Goal: Task Accomplishment & Management: Use online tool/utility

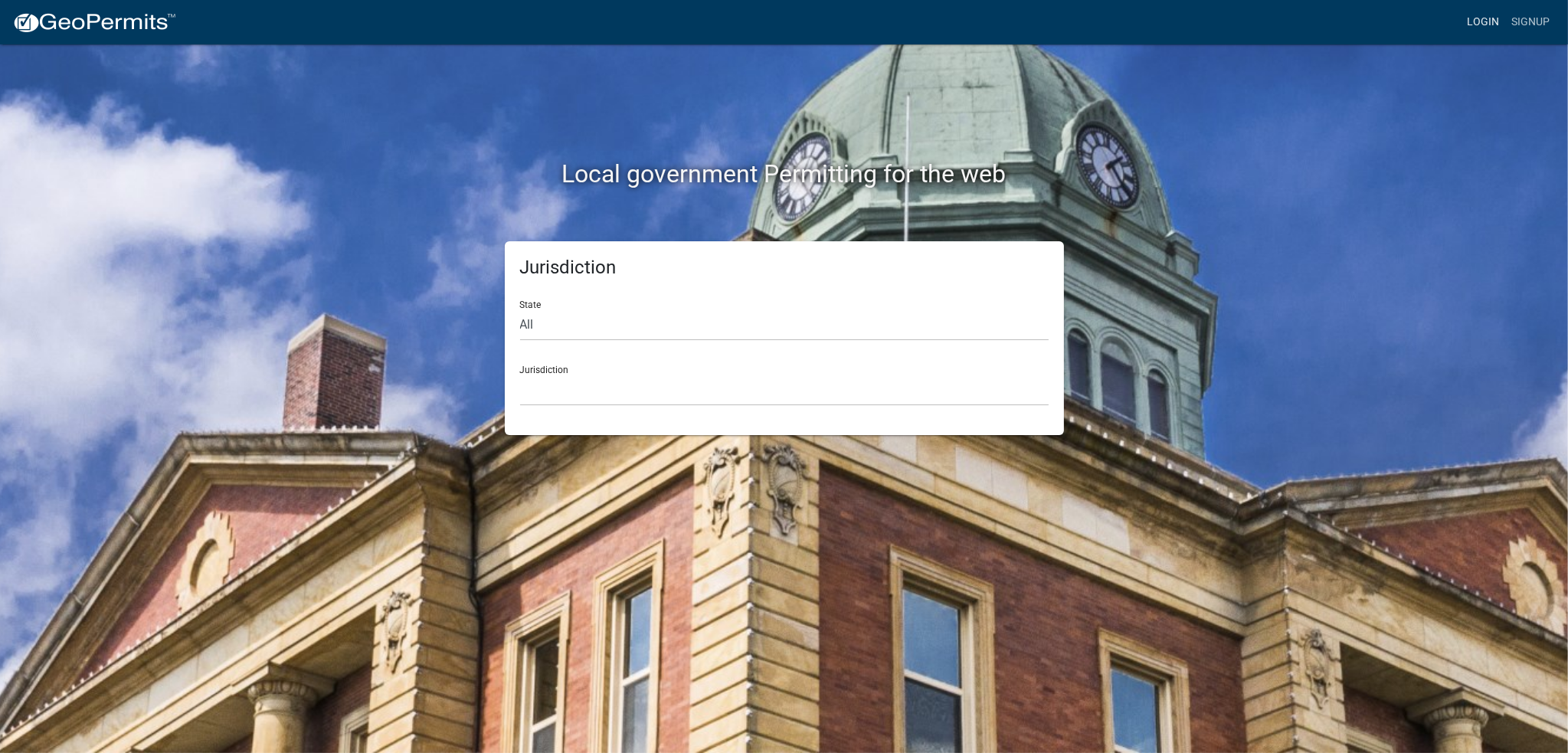
click at [1478, 20] on link "Login" at bounding box center [1483, 22] width 45 height 29
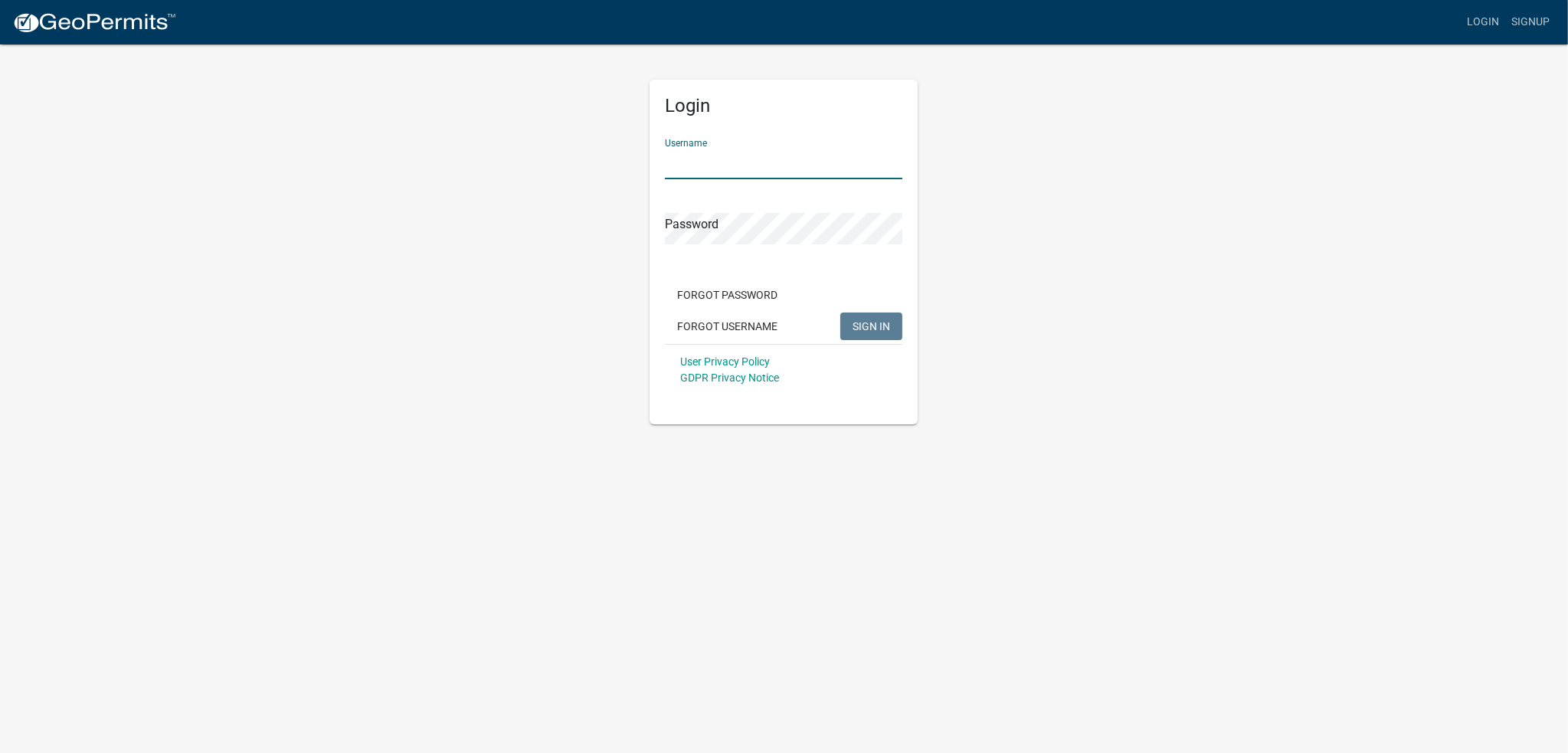
click at [729, 163] on input "Username" at bounding box center [784, 164] width 238 height 32
type input "[PERSON_NAME]"
click at [841, 313] on button "SIGN IN" at bounding box center [872, 327] width 62 height 28
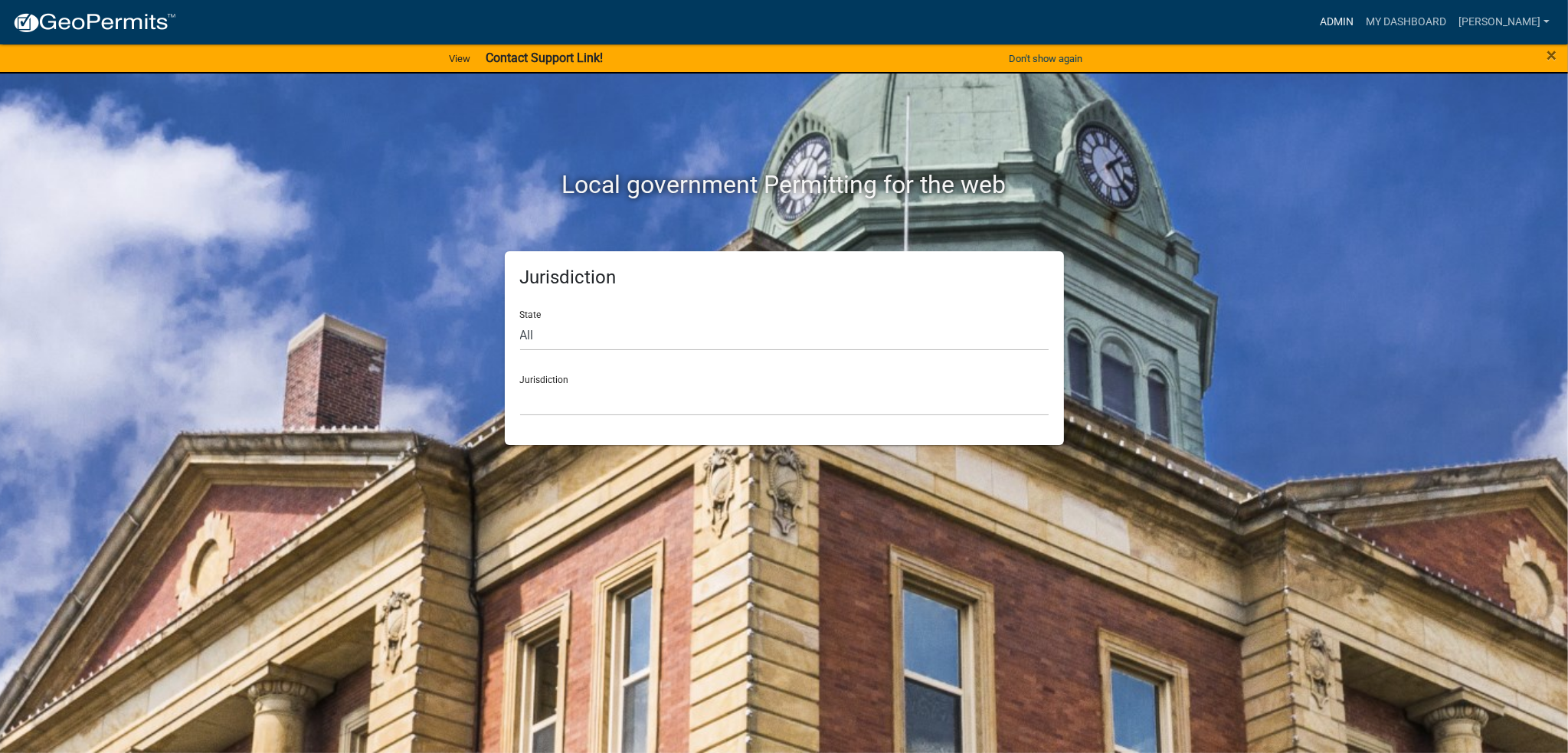
click at [1351, 25] on link "Admin" at bounding box center [1337, 22] width 46 height 29
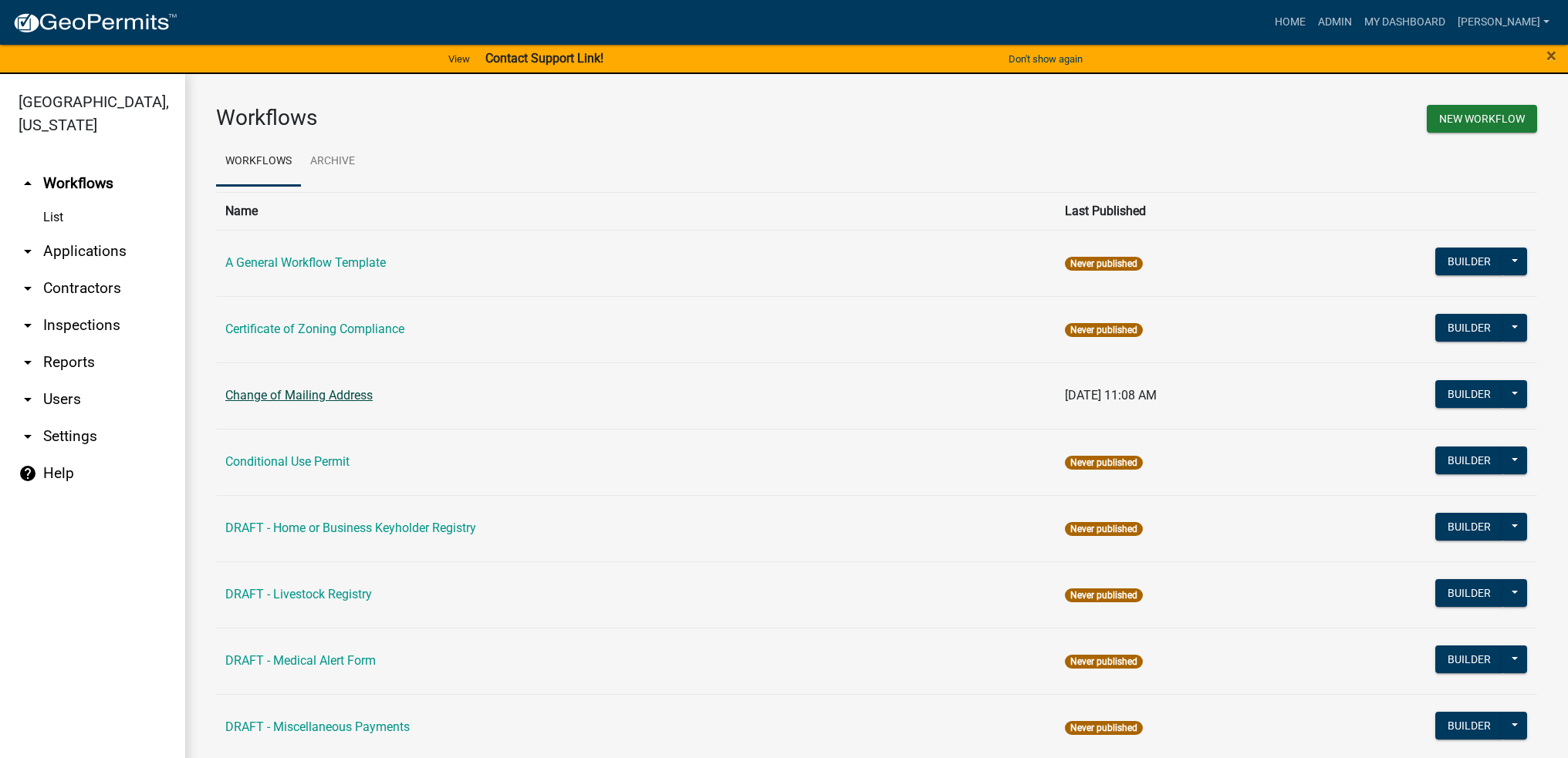
click at [321, 395] on link "Change of Mailing Address" at bounding box center [299, 395] width 148 height 15
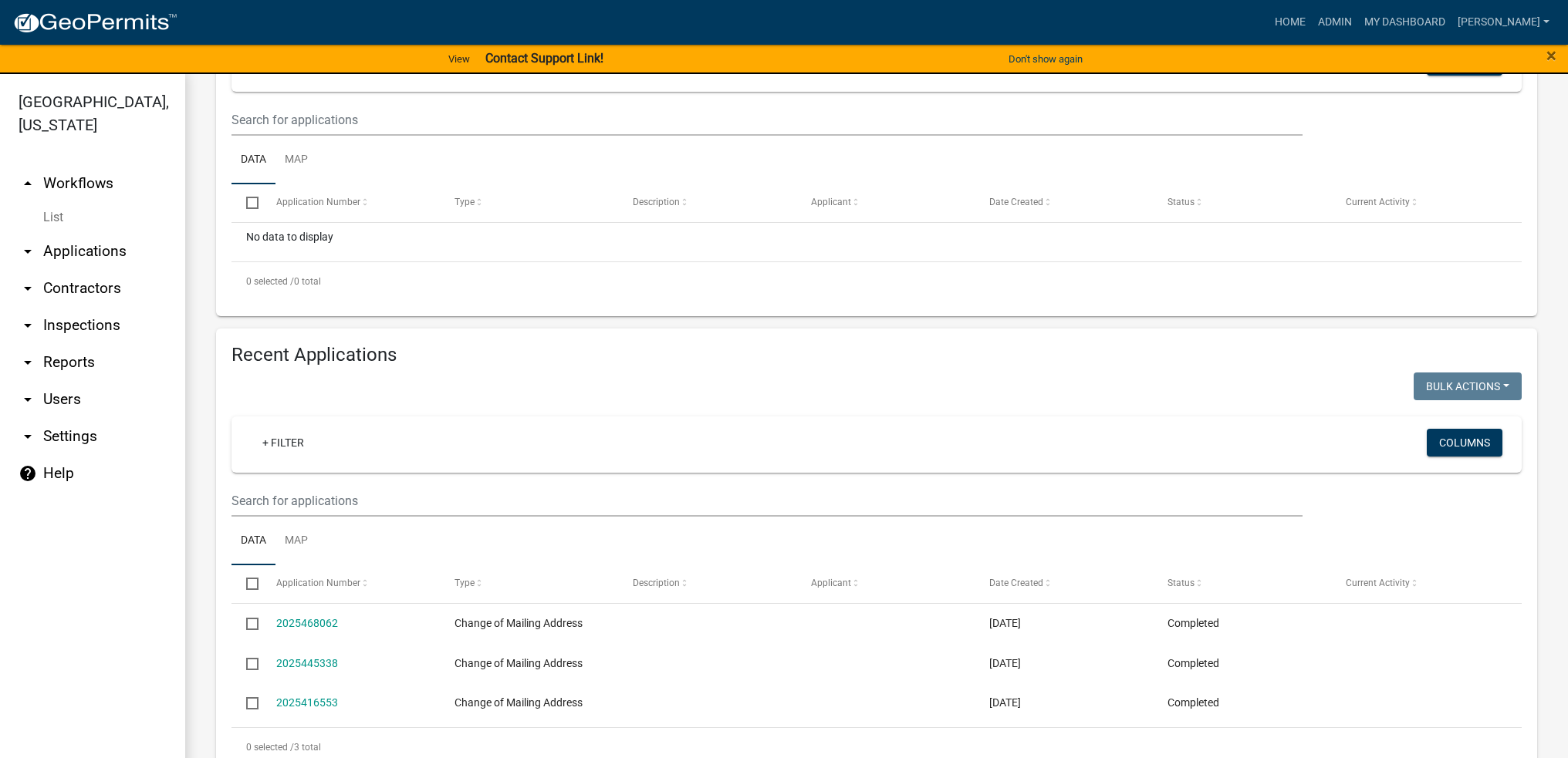
scroll to position [309, 0]
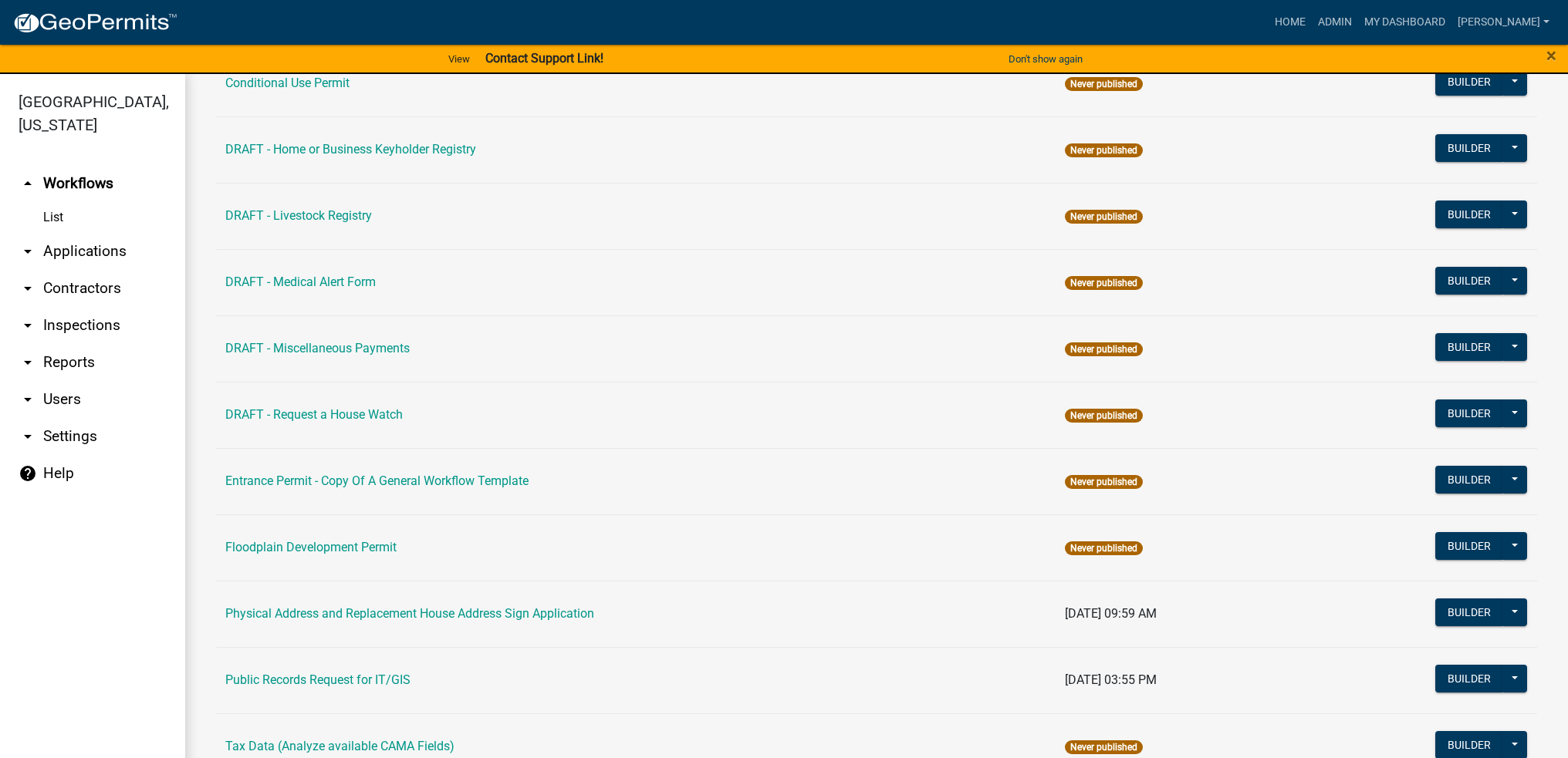
scroll to position [463, 0]
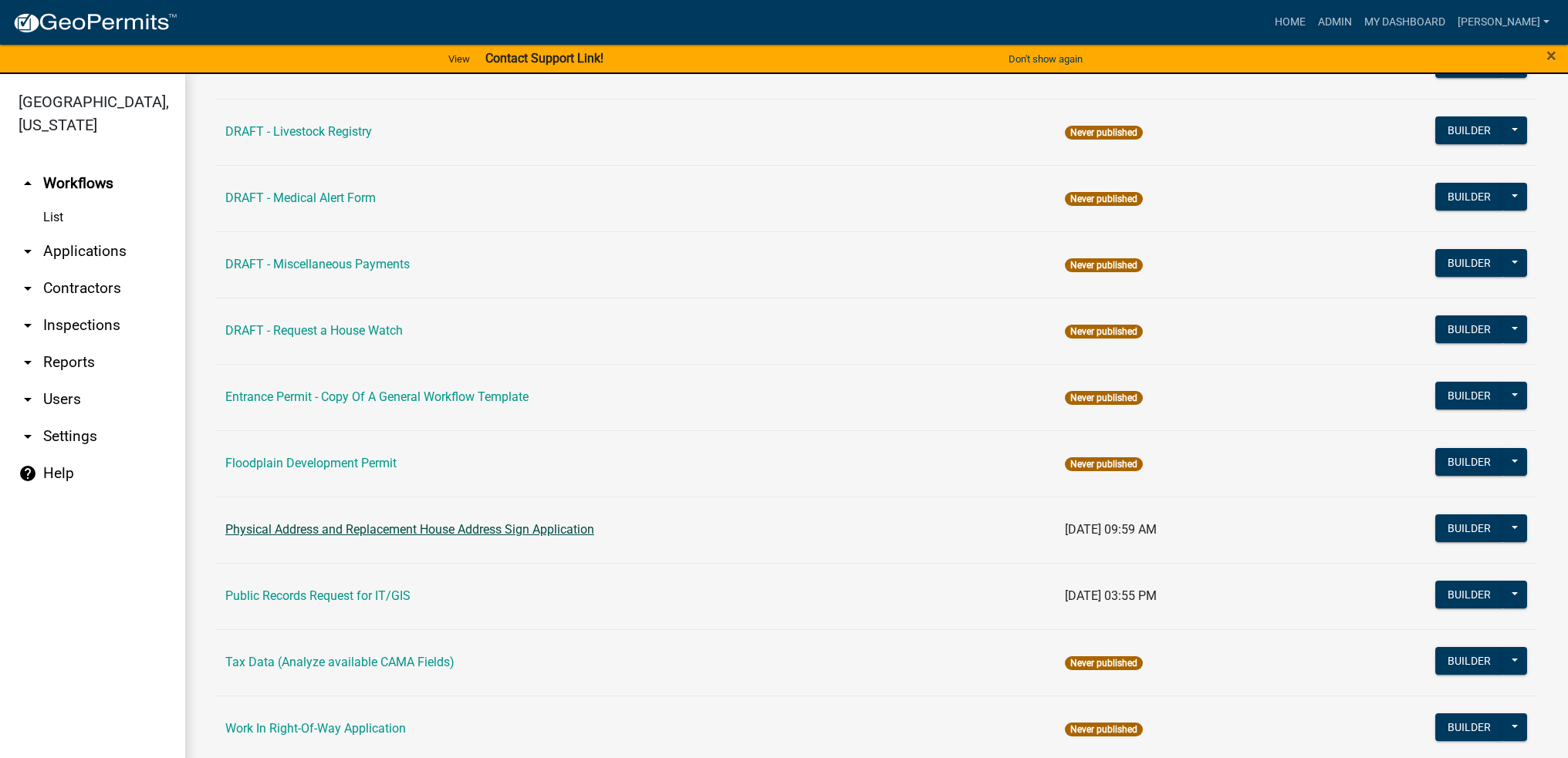
click at [485, 530] on link "Physical Address and Replacement House Address Sign Application" at bounding box center [410, 529] width 369 height 15
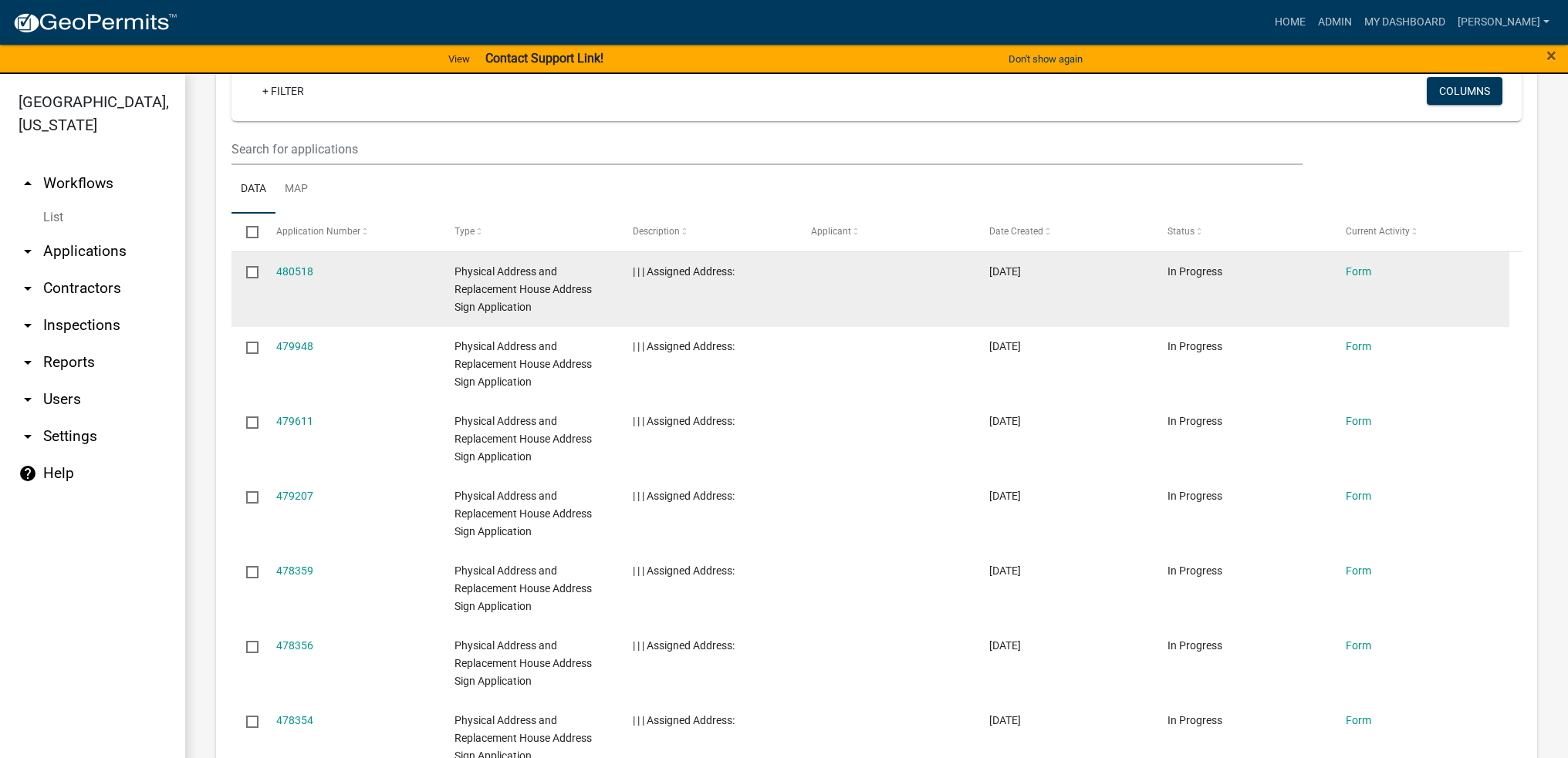
scroll to position [771, 0]
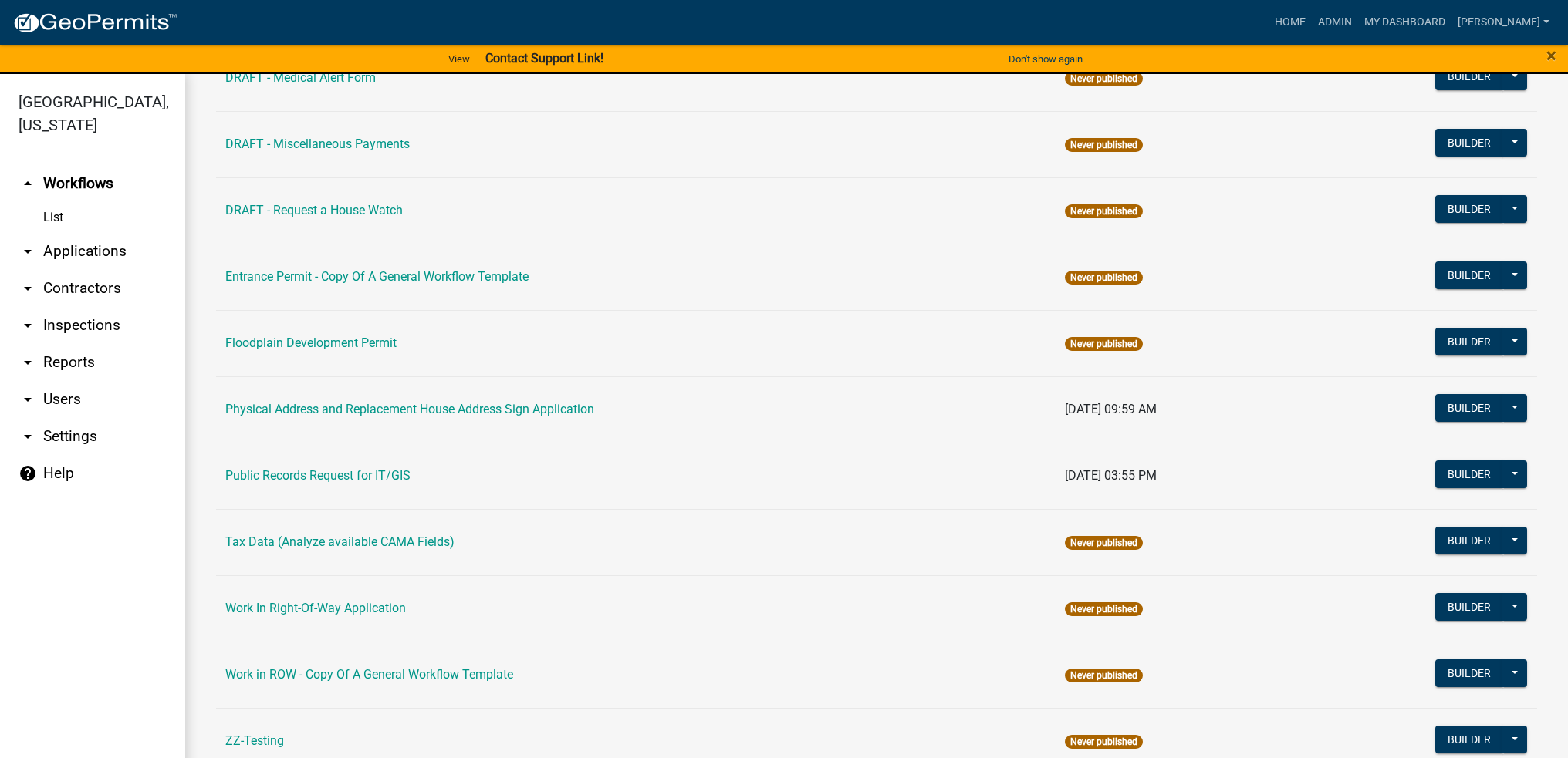
scroll to position [617, 0]
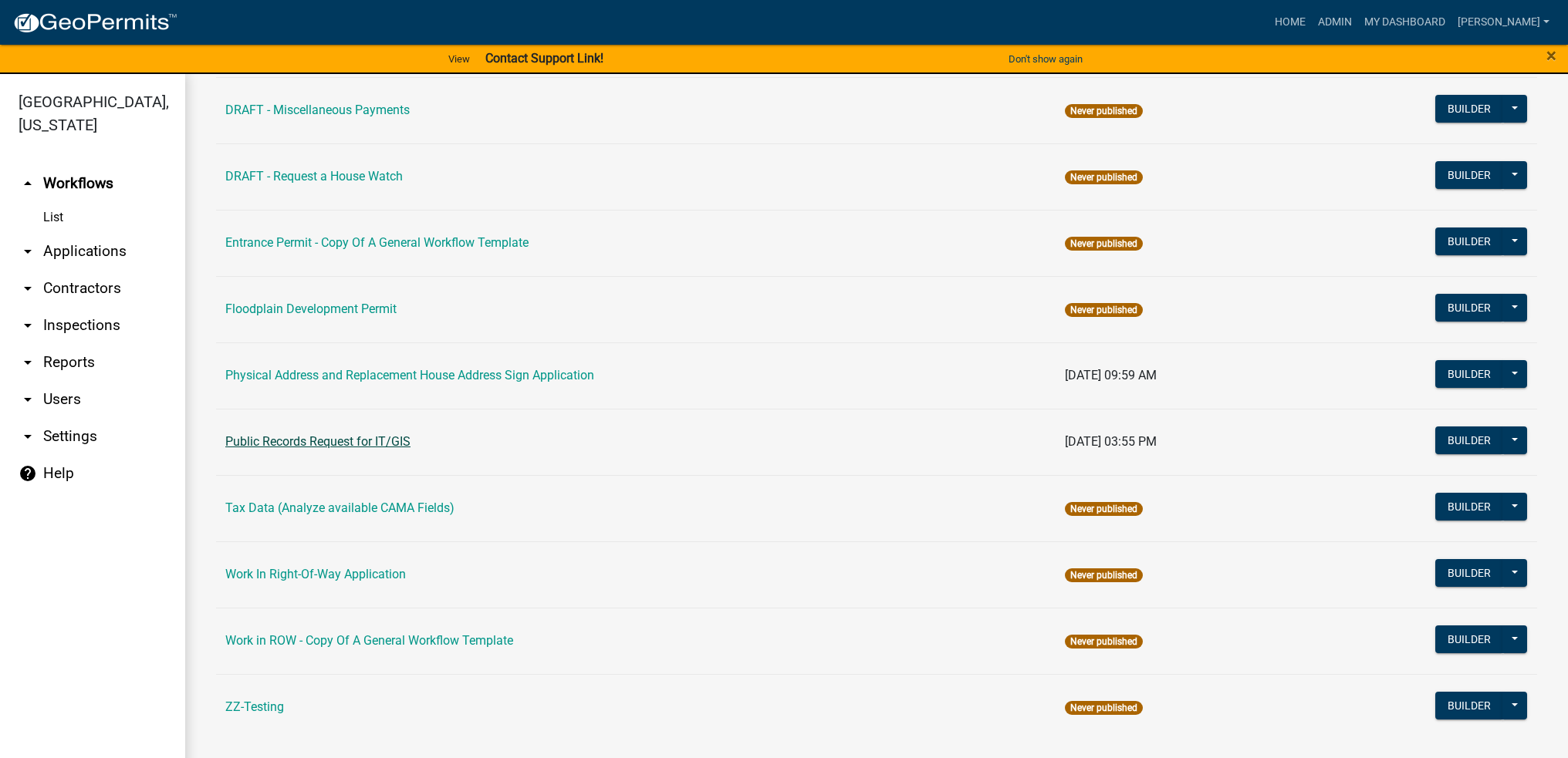
click at [371, 442] on link "Public Records Request for IT/GIS" at bounding box center [318, 442] width 185 height 15
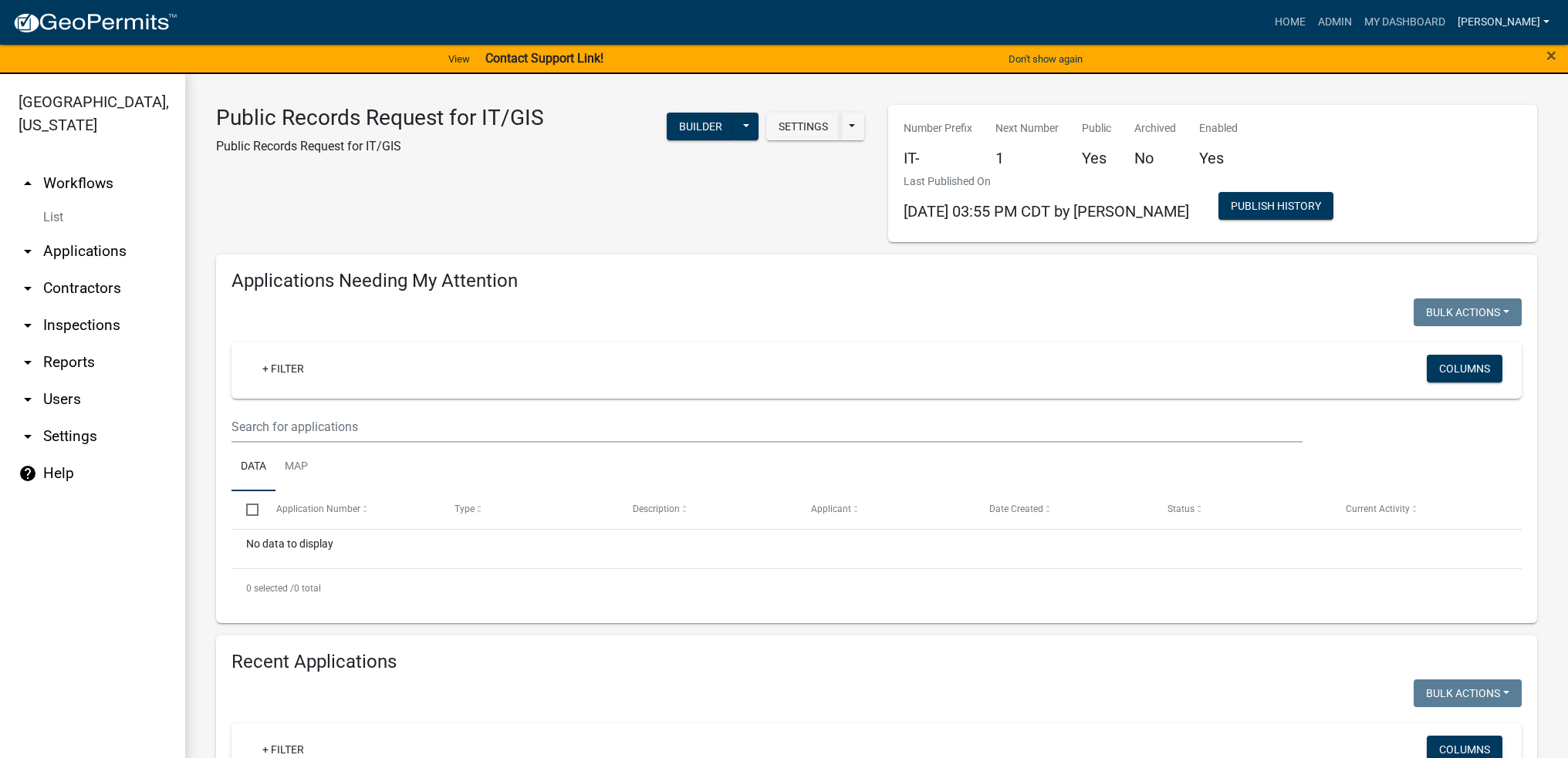
click at [1494, 15] on link "[PERSON_NAME]" at bounding box center [1503, 23] width 104 height 30
click at [1473, 142] on link "Logout" at bounding box center [1494, 151] width 124 height 37
